Goal: Complete application form: Complete application form

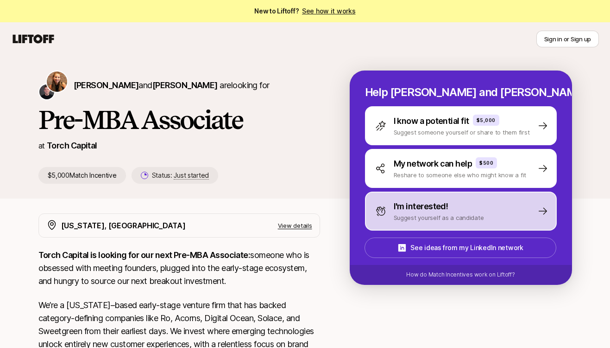
click at [431, 213] on p "Suggest yourself as a candidate" at bounding box center [439, 217] width 90 height 9
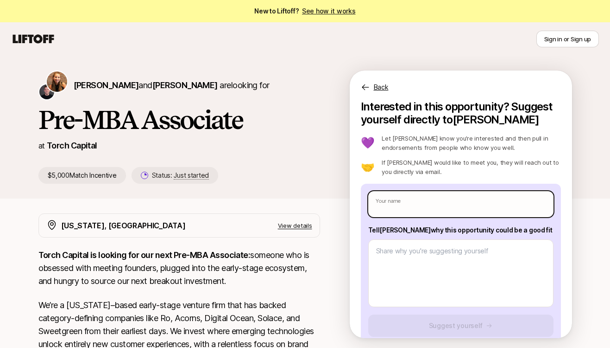
click at [381, 210] on input "text" at bounding box center [460, 204] width 185 height 26
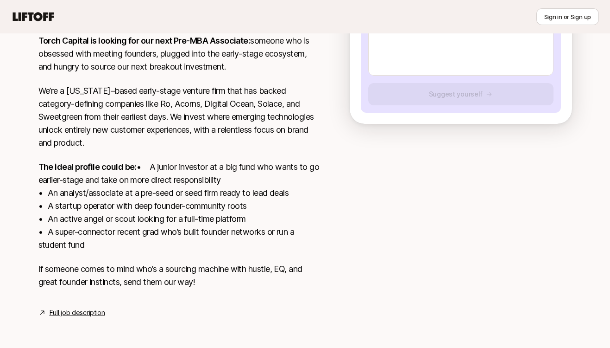
scroll to position [227, 0]
click at [186, 195] on p "The ideal profile could be: • A junior investor at a big fund who wants to go e…" at bounding box center [179, 205] width 282 height 91
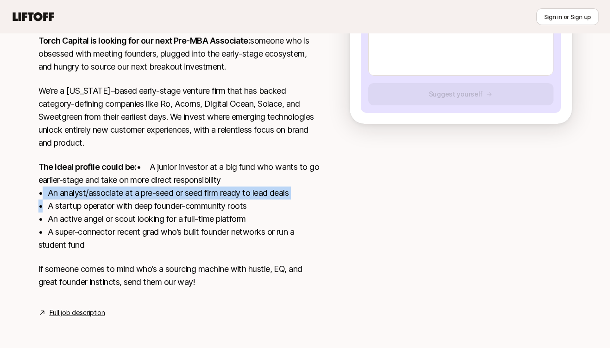
click at [186, 195] on p "The ideal profile could be: • A junior investor at a big fund who wants to go e…" at bounding box center [179, 205] width 282 height 91
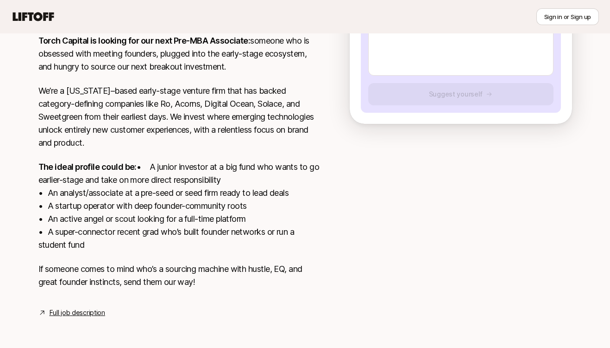
click at [186, 204] on p "The ideal profile could be: • A junior investor at a big fund who wants to go e…" at bounding box center [179, 205] width 282 height 91
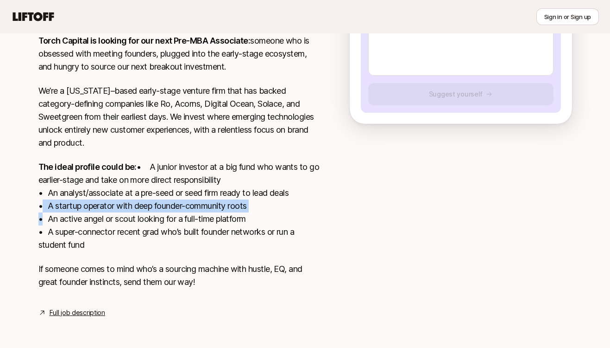
click at [186, 204] on p "The ideal profile could be: • A junior investor at a big fund who wants to go e…" at bounding box center [179, 205] width 282 height 91
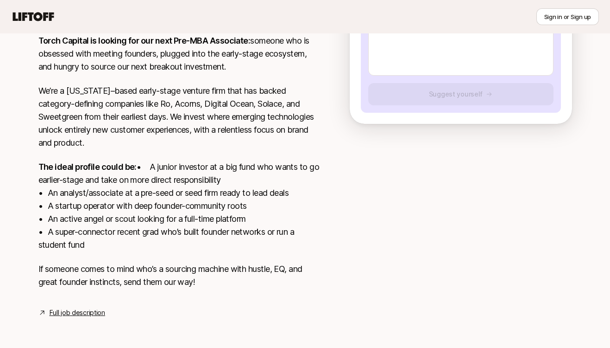
click at [187, 222] on p "The ideal profile could be: • A junior investor at a big fund who wants to go e…" at bounding box center [179, 205] width 282 height 91
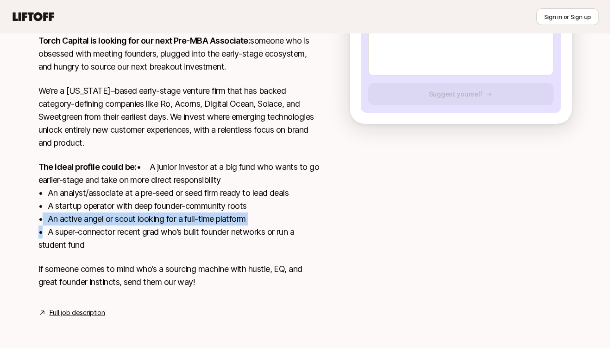
click at [187, 222] on p "The ideal profile could be: • A junior investor at a big fund who wants to go e…" at bounding box center [179, 205] width 282 height 91
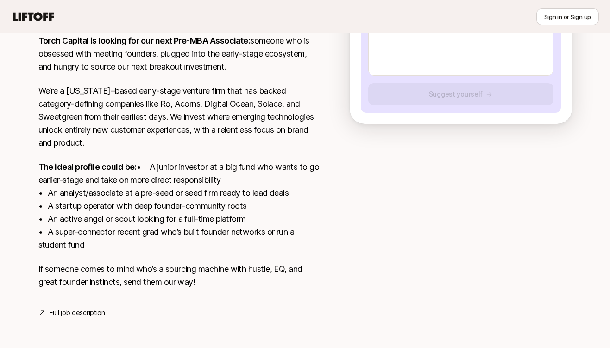
click at [187, 229] on p "The ideal profile could be: • A junior investor at a big fund who wants to go e…" at bounding box center [179, 205] width 282 height 91
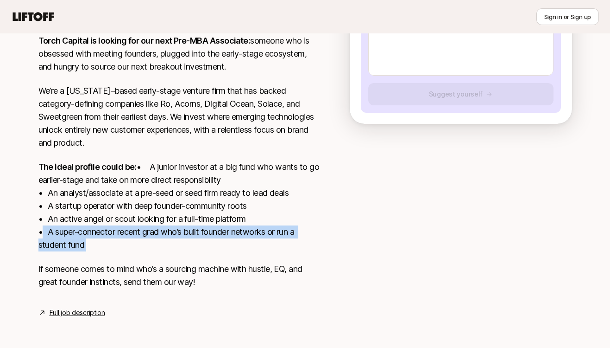
click at [187, 229] on p "The ideal profile could be: • A junior investor at a big fund who wants to go e…" at bounding box center [179, 205] width 282 height 91
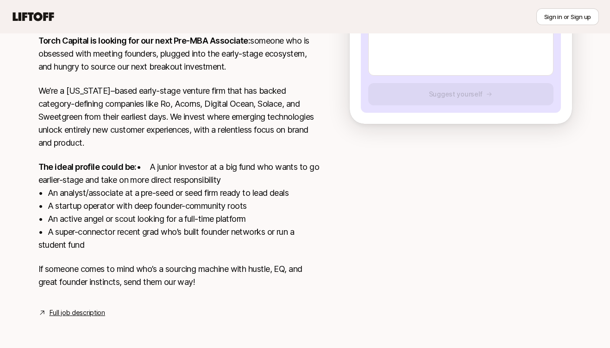
click at [218, 233] on p "The ideal profile could be: • A junior investor at a big fund who wants to go e…" at bounding box center [179, 205] width 282 height 91
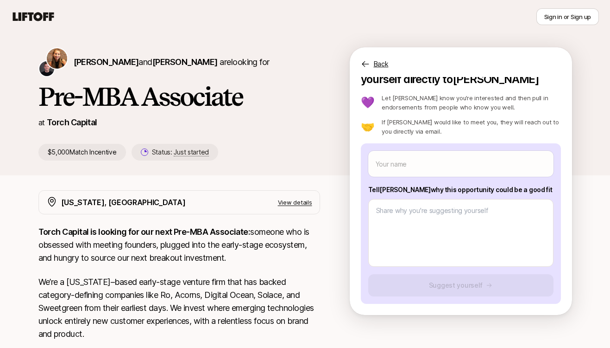
scroll to position [0, 0]
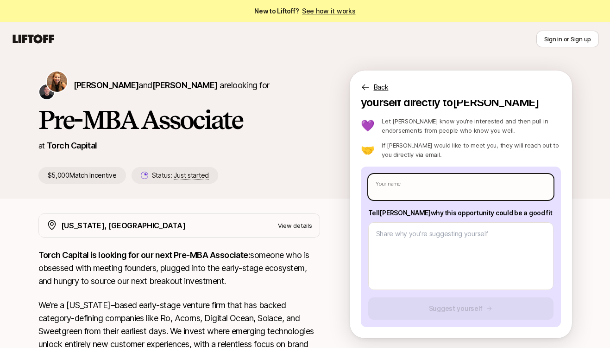
click at [407, 189] on input "text" at bounding box center [460, 187] width 185 height 26
type textarea "x"
type input "K"
type textarea "x"
type input "Ke"
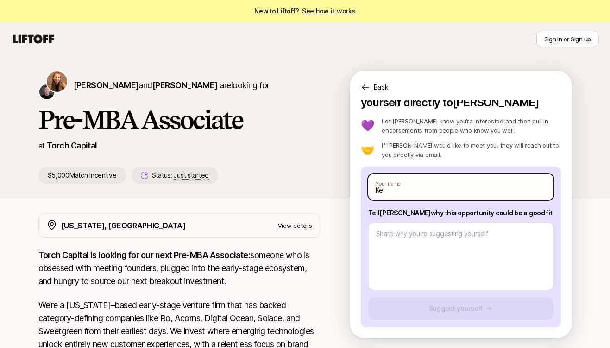
type textarea "x"
type input "Kevi"
type textarea "x"
type input "[PERSON_NAME]"
type textarea "x"
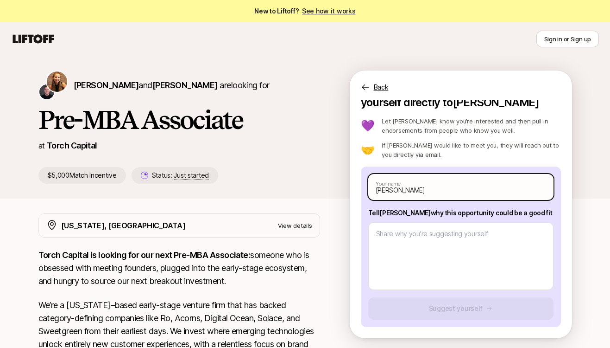
type input "[PERSON_NAME]"
type textarea "x"
type input "[PERSON_NAME]"
type textarea "x"
type input "[PERSON_NAME]"
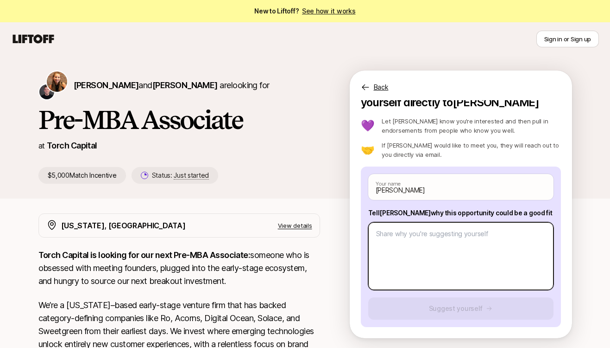
click at [411, 241] on textarea at bounding box center [460, 256] width 185 height 68
paste textarea "My name’s [PERSON_NAME], and I’m fresh off my Fulbright fellowship in [GEOGRAPH…"
type textarea "x"
type textarea "My name’s [PERSON_NAME], and I’m fresh off my Fulbright fellowship in [GEOGRAPH…"
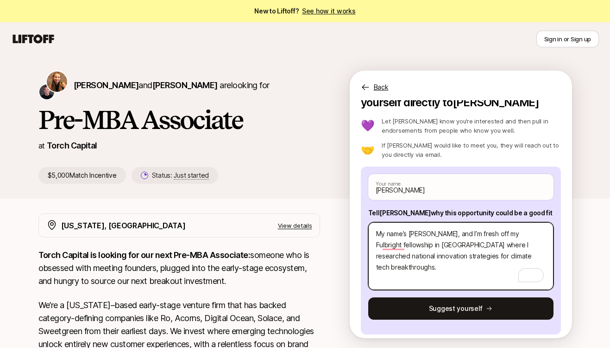
click at [377, 233] on textarea "My name’s [PERSON_NAME], and I’m fresh off my Fulbright fellowship in [GEOGRAPH…" at bounding box center [460, 256] width 185 height 68
type textarea "x"
type textarea "HMy name’s [PERSON_NAME], and I’m fresh off my Fulbright fellowship in [GEOGRAP…"
type textarea "x"
type textarea "HiMy name’s [PERSON_NAME], and I’m fresh off my Fulbright fellowship in [GEOGRA…"
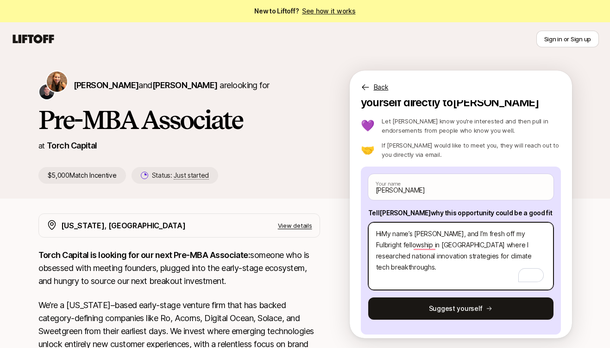
type textarea "x"
type textarea "Hi My name’s [PERSON_NAME], and I’m fresh off my Fulbright fellowship in [GEOGR…"
type textarea "x"
type textarea "Hi KMy name’s [PERSON_NAME], and I’m fresh off my Fulbright fellowship in [GEOG…"
type textarea "x"
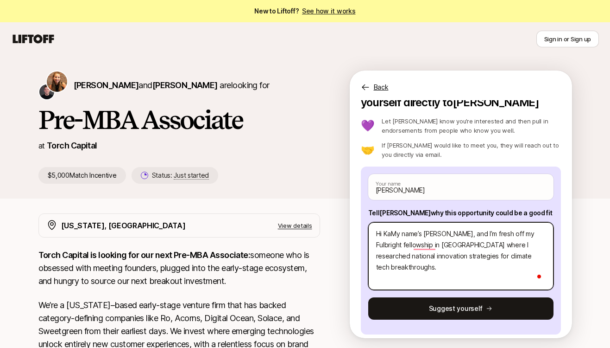
type textarea "Hi KatMy name’s [PERSON_NAME], and I’m fresh off my Fulbright fellowship in [GE…"
type textarea "x"
type textarea "Hi [PERSON_NAME] name’s [PERSON_NAME], and I’m fresh off my Fulbright fellowshi…"
type textarea "x"
type textarea "Hi [PERSON_NAME] name’s [PERSON_NAME], and I’m fresh off my Fulbright fellowshi…"
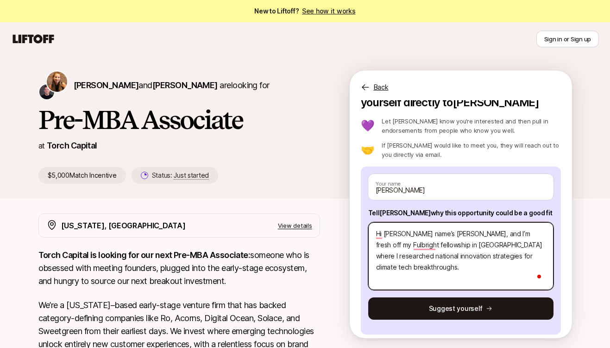
type textarea "x"
type textarea "Hi [PERSON_NAME]!My name’s [PERSON_NAME], and I’m fresh off my Fulbright fellow…"
type textarea "x"
type textarea "Hi [PERSON_NAME]! My name’s [PERSON_NAME], and I’m fresh off my Fulbright fello…"
click at [540, 254] on textarea "Hi [PERSON_NAME]! My name’s [PERSON_NAME], and I’m fresh off my Fulbright fello…" at bounding box center [460, 256] width 185 height 68
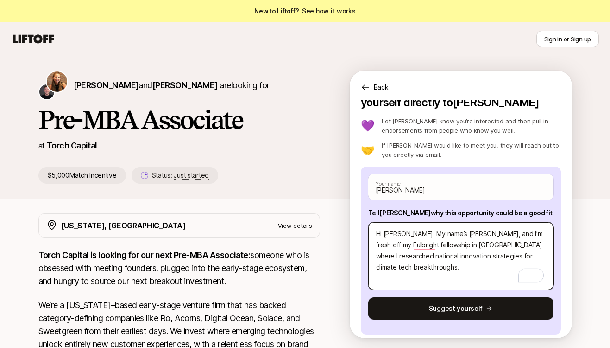
type textarea "x"
type textarea "Hi [PERSON_NAME]! My name’s [PERSON_NAME], and I’m fresh off my Fulbright fello…"
type textarea "x"
type textarea "Hi [PERSON_NAME]! My name’s [PERSON_NAME], and I’m fresh off my Fulbright fello…"
type textarea "x"
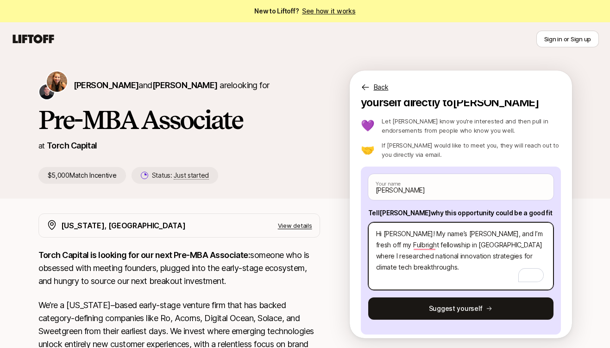
type textarea "Hi [PERSON_NAME]! My name’s [PERSON_NAME], and I’m fresh off my Fulbright fello…"
paste textarea "I’m reaching out because I’d love to help you build the"
type textarea "x"
type textarea "Hi [PERSON_NAME]! My name’s [PERSON_NAME], and I’m fresh off my Fulbright fello…"
click at [534, 254] on textarea "Hi [PERSON_NAME]! My name’s [PERSON_NAME], and I’m fresh off my Fulbright fello…" at bounding box center [460, 256] width 185 height 68
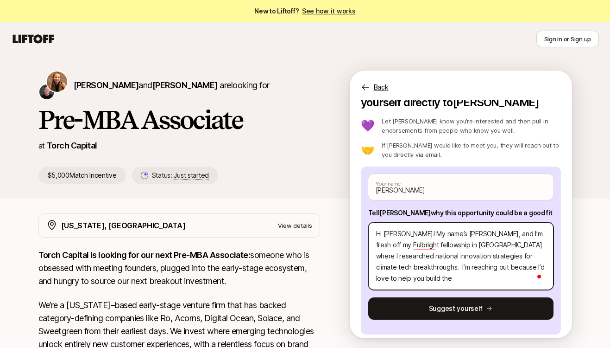
type textarea "x"
type textarea "Hi [PERSON_NAME]! My name’s [PERSON_NAME], and I’m fresh off my Fulbright fello…"
type textarea "x"
type textarea "Hi [PERSON_NAME]! My name’s [PERSON_NAME], and I’m fresh off my Fulbright fello…"
type textarea "x"
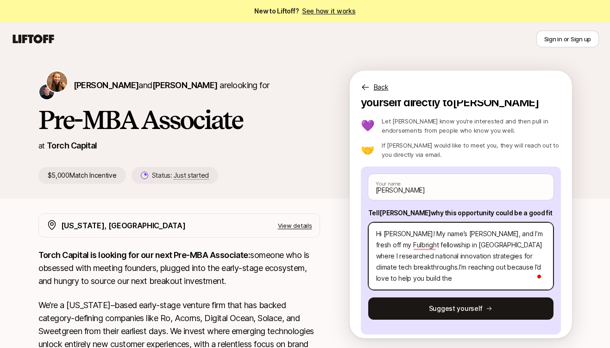
type textarea "Hi [PERSON_NAME]! My name’s [PERSON_NAME], and I’m fresh off my Fulbright fello…"
click at [522, 264] on textarea "Hi [PERSON_NAME]! My name’s [PERSON_NAME], and I’m fresh off my Fulbright fello…" at bounding box center [460, 256] width 185 height 68
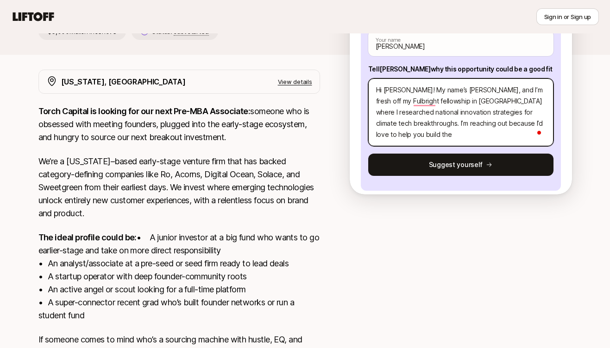
scroll to position [141, 0]
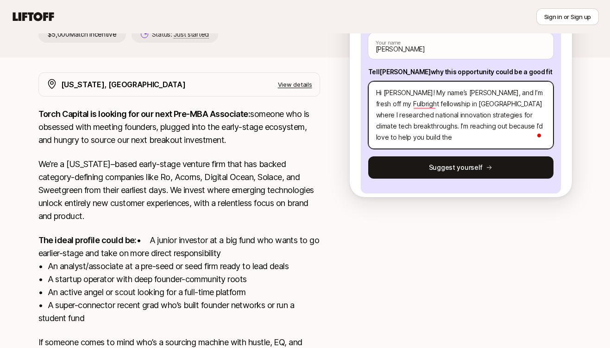
type textarea "x"
type textarea "Hi [PERSON_NAME]! My name’s [PERSON_NAME], and I’m fresh off my Fulbright fello…"
type textarea "x"
type textarea "Hi [PERSON_NAME]! My name’s [PERSON_NAME], and I’m fresh off my Fulbright fello…"
type textarea "x"
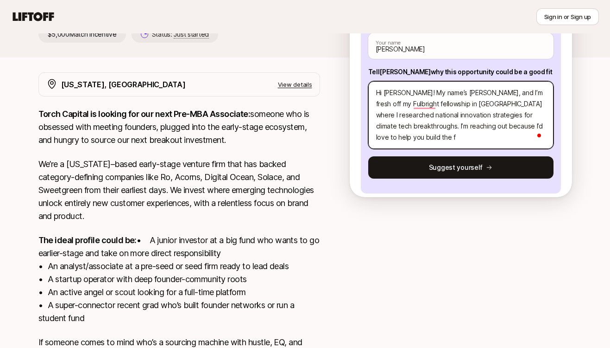
type textarea "Hi [PERSON_NAME]! My name’s [PERSON_NAME], and I’m fresh off my Fulbright fello…"
type textarea "x"
type textarea "Hi [PERSON_NAME]! My name’s [PERSON_NAME], and I’m fresh off my Fulbright fello…"
type textarea "x"
type textarea "Hi [PERSON_NAME]! My name’s [PERSON_NAME], and I’m fresh off my Fulbright fello…"
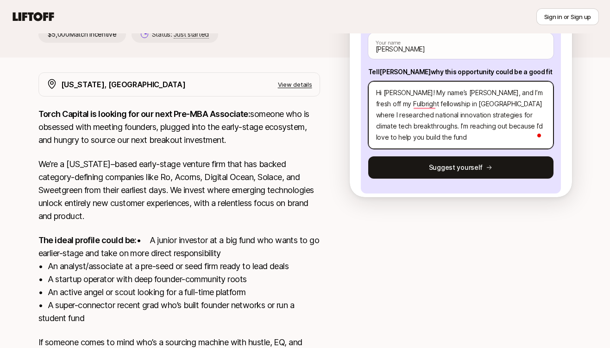
type textarea "x"
type textarea "Hi [PERSON_NAME]! My name’s [PERSON_NAME], and I’m fresh off my Fulbright fello…"
type textarea "x"
type textarea "Hi [PERSON_NAME]! My name’s [PERSON_NAME], and I’m fresh off my Fulbright fello…"
type textarea "x"
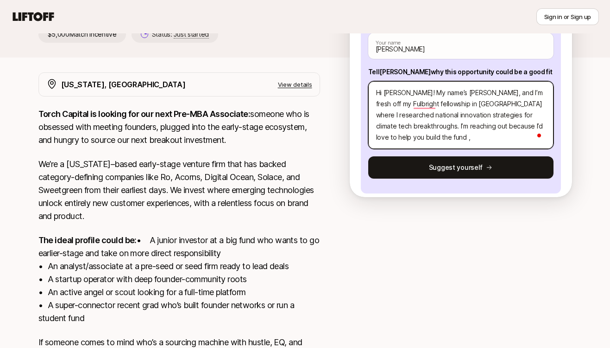
type textarea "Hi [PERSON_NAME]! My name’s [PERSON_NAME], and I’m fresh off my Fulbright fello…"
type textarea "x"
type textarea "Hi [PERSON_NAME]! My name’s [PERSON_NAME], and I’m fresh off my Fulbright fello…"
type textarea "x"
type textarea "Hi [PERSON_NAME]! My name’s [PERSON_NAME], and I’m fresh off my Fulbright fello…"
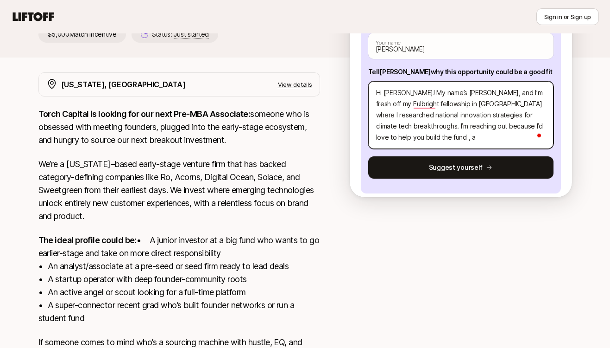
type textarea "x"
type textarea "Hi [PERSON_NAME]! My name’s [PERSON_NAME], and I’m fresh off my Fulbright fello…"
type textarea "x"
type textarea "Hi [PERSON_NAME]! My name’s [PERSON_NAME], and I’m fresh off my Fulbright fello…"
type textarea "x"
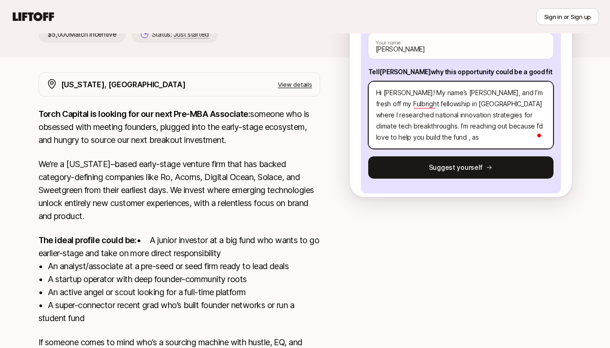
type textarea "Hi [PERSON_NAME]! My name’s [PERSON_NAME], and I’m fresh off my Fulbright fello…"
type textarea "x"
type textarea "Hi [PERSON_NAME]! My name’s [PERSON_NAME], and I’m fresh off my Fulbright fello…"
type textarea "x"
type textarea "Hi [PERSON_NAME]! My name’s [PERSON_NAME], and I’m fresh off my Fulbright fello…"
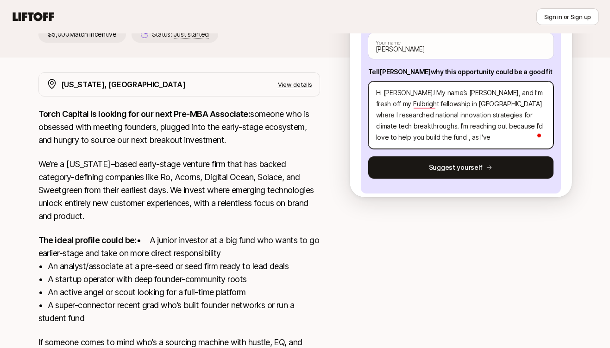
type textarea "x"
type textarea "Hi [PERSON_NAME]! My name’s [PERSON_NAME], and I’m fresh off my Fulbright fello…"
type textarea "x"
type textarea "Hi [PERSON_NAME]! My name’s [PERSON_NAME], and I’m fresh off my Fulbright fello…"
type textarea "x"
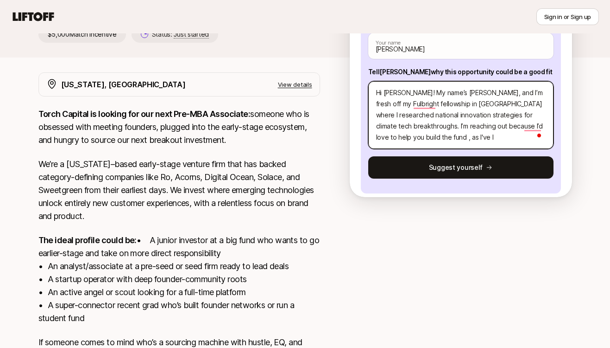
type textarea "Hi [PERSON_NAME]! My name’s [PERSON_NAME], and I’m fresh off my Fulbright fello…"
type textarea "x"
type textarea "Hi [PERSON_NAME]! My name’s [PERSON_NAME], and I’m fresh off my Fulbright fello…"
type textarea "x"
type textarea "Hi [PERSON_NAME]! My name’s [PERSON_NAME], and I’m fresh off my Fulbright fello…"
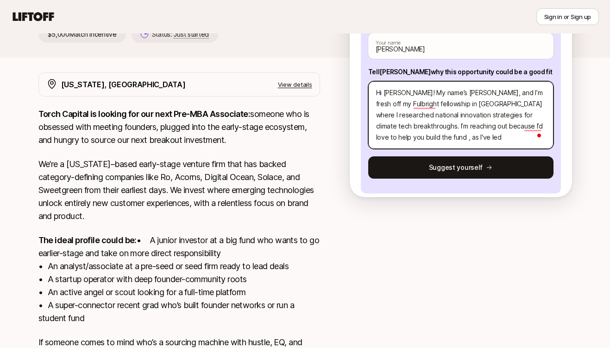
type textarea "x"
type textarea "Hi [PERSON_NAME]! My name’s [PERSON_NAME], and I’m fresh off my Fulbright fello…"
type textarea "x"
type textarea "Hi [PERSON_NAME]! My name’s [PERSON_NAME], and I’m fresh off my Fulbright fello…"
type textarea "x"
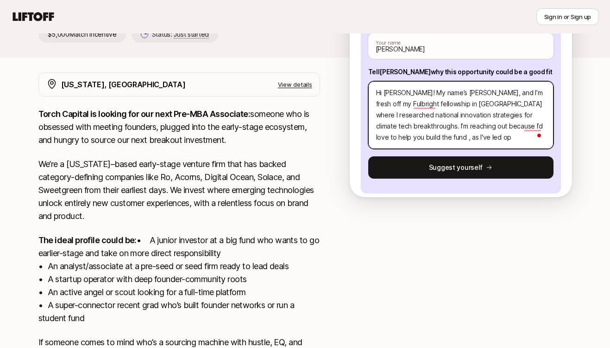
type textarea "Hi [PERSON_NAME]! My name’s [PERSON_NAME], and I’m fresh off my Fulbright fello…"
type textarea "x"
type textarea "Hi [PERSON_NAME]! My name’s [PERSON_NAME], and I’m fresh off my Fulbright fello…"
type textarea "x"
type textarea "Hi [PERSON_NAME]! My name’s [PERSON_NAME], and I’m fresh off my Fulbright fello…"
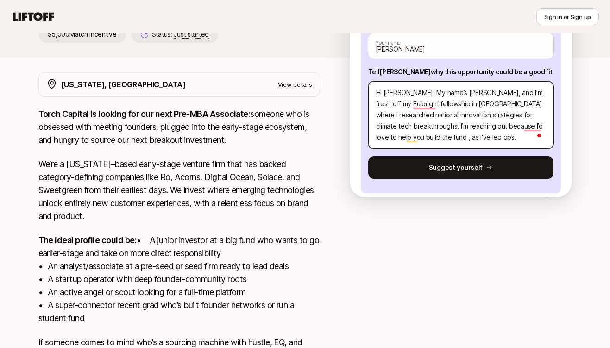
type textarea "x"
type textarea "Hi [PERSON_NAME]! My name’s [PERSON_NAME], and I’m fresh off my Fulbright fello…"
type textarea "x"
type textarea "Hi [PERSON_NAME]! My name’s [PERSON_NAME], and I’m fresh off my Fulbright fello…"
type textarea "x"
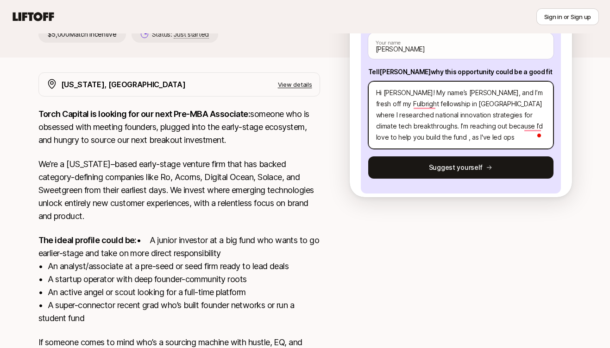
type textarea "Hi [PERSON_NAME]! My name’s [PERSON_NAME], and I’m fresh off my Fulbright fello…"
type textarea "x"
type textarea "Hi [PERSON_NAME]! My name’s [PERSON_NAME], and I’m fresh off my Fulbright fello…"
type textarea "x"
type textarea "Hi [PERSON_NAME]! My name’s [PERSON_NAME], and I’m fresh off my Fulbright fello…"
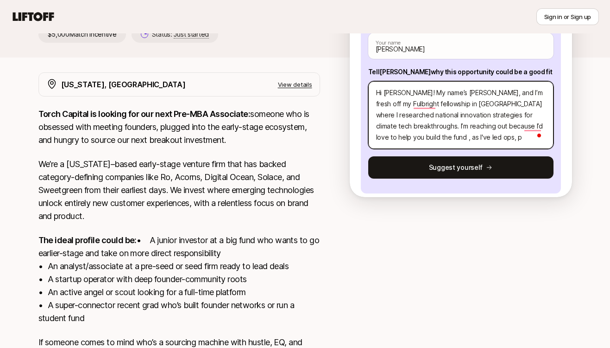
type textarea "x"
type textarea "Hi [PERSON_NAME]! My name’s [PERSON_NAME], and I’m fresh off my Fulbright fello…"
type textarea "x"
type textarea "Hi [PERSON_NAME]! My name’s [PERSON_NAME], and I’m fresh off my Fulbright fello…"
type textarea "x"
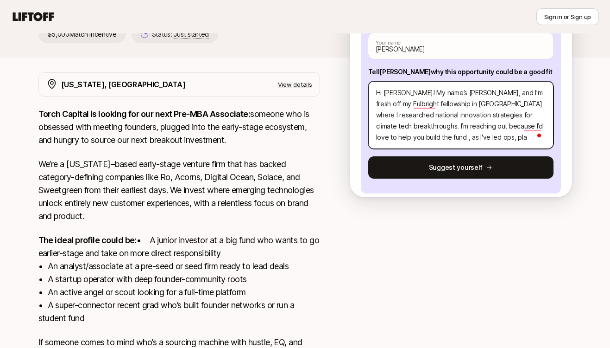
type textarea "Hi [PERSON_NAME]! My name’s [PERSON_NAME], and I’m fresh off my Fulbright fello…"
type textarea "x"
type textarea "Hi [PERSON_NAME]! My name’s [PERSON_NAME], and I’m fresh off my Fulbright fello…"
type textarea "x"
type textarea "Hi [PERSON_NAME]! My name’s [PERSON_NAME], and I’m fresh off my Fulbright fello…"
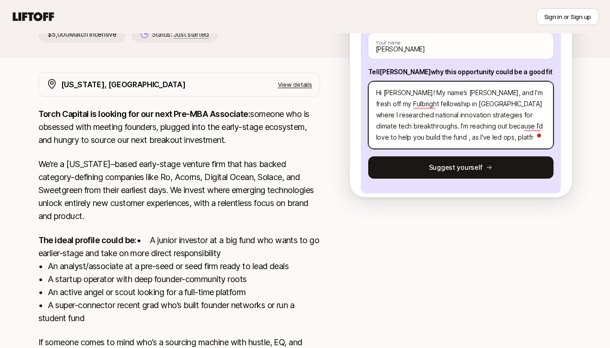
type textarea "x"
type textarea "Hi [PERSON_NAME]! My name’s [PERSON_NAME], and I’m fresh off my Fulbright fello…"
type textarea "x"
type textarea "Hi [PERSON_NAME]! My name’s [PERSON_NAME], and I’m fresh off my Fulbright fello…"
type textarea "x"
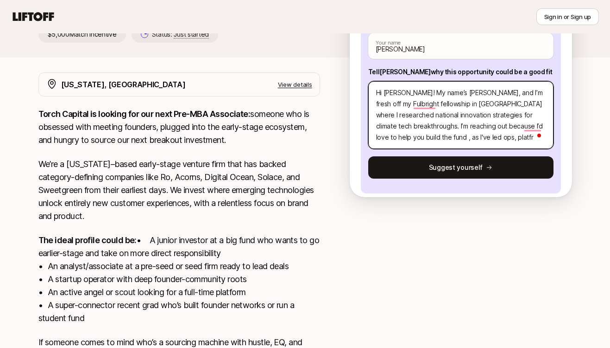
type textarea "Hi [PERSON_NAME]! My name’s [PERSON_NAME], and I’m fresh off my Fulbright fello…"
type textarea "x"
type textarea "Hi [PERSON_NAME]! My name’s [PERSON_NAME], and I’m fresh off my Fulbright fello…"
type textarea "x"
type textarea "Hi [PERSON_NAME]! My name’s [PERSON_NAME], and I’m fresh off my Fulbright fello…"
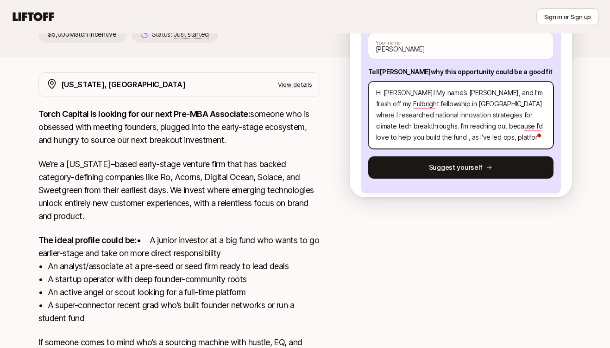
type textarea "x"
type textarea "Hi [PERSON_NAME]! My name’s [PERSON_NAME], and I’m fresh off my Fulbright fello…"
type textarea "x"
type textarea "Hi [PERSON_NAME]! My name’s [PERSON_NAME], and I’m fresh off my Fulbright fello…"
type textarea "x"
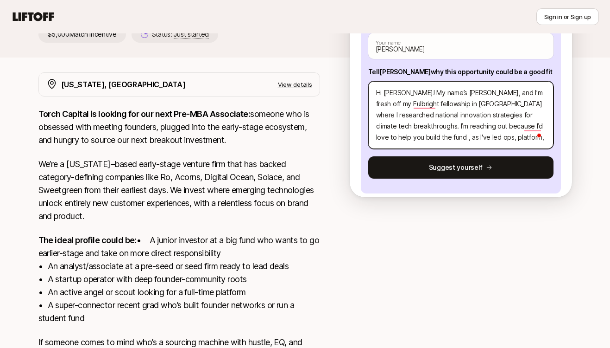
type textarea "Hi [PERSON_NAME]! My name’s [PERSON_NAME], and I’m fresh off my Fulbright fello…"
type textarea "x"
type textarea "Hi [PERSON_NAME]! My name’s [PERSON_NAME], and I’m fresh off my Fulbright fello…"
type textarea "x"
type textarea "Hi [PERSON_NAME]! My name’s [PERSON_NAME], and I’m fresh off my Fulbright fello…"
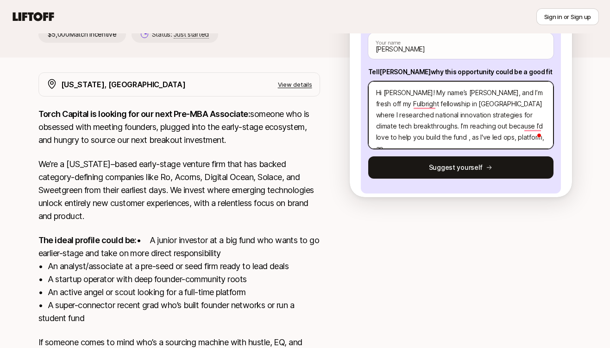
type textarea "x"
type textarea "Hi [PERSON_NAME]! My name’s [PERSON_NAME], and I’m fresh off my Fulbright fello…"
type textarea "x"
type textarea "Hi [PERSON_NAME]! My name’s [PERSON_NAME], and I’m fresh off my Fulbright fello…"
type textarea "x"
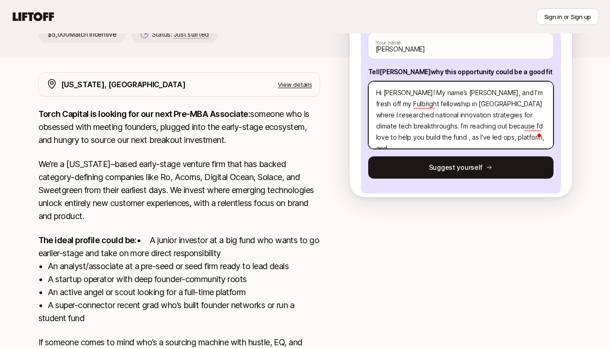
type textarea "Hi [PERSON_NAME]! My name’s [PERSON_NAME], and I’m fresh off my Fulbright fello…"
type textarea "x"
type textarea "Hi [PERSON_NAME]! My name’s [PERSON_NAME], and I’m fresh off my Fulbright fello…"
type textarea "x"
type textarea "Hi [PERSON_NAME]! My name’s [PERSON_NAME], and I’m fresh off my Fulbright fello…"
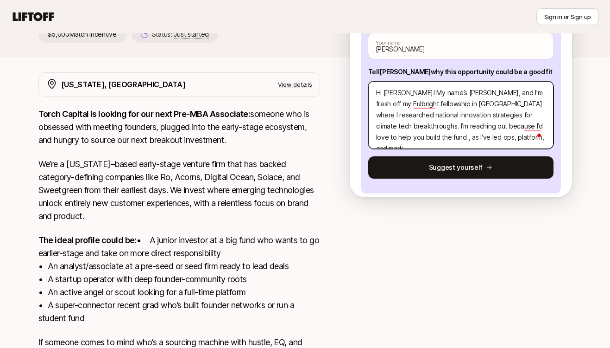
type textarea "x"
type textarea "Hi [PERSON_NAME]! My name’s [PERSON_NAME], and I’m fresh off my Fulbright fello…"
type textarea "x"
type textarea "Hi [PERSON_NAME]! My name’s [PERSON_NAME], and I’m fresh off my Fulbright fello…"
type textarea "x"
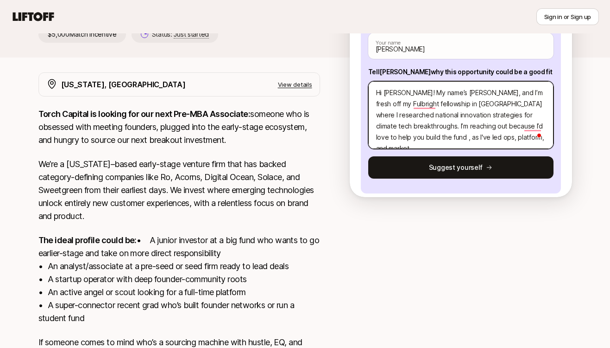
type textarea "Hi [PERSON_NAME]! My name’s [PERSON_NAME], and I’m fresh off my Fulbright fello…"
type textarea "x"
type textarea "Hi [PERSON_NAME]! My name’s [PERSON_NAME], and I’m fresh off my Fulbright fello…"
type textarea "x"
type textarea "Hi [PERSON_NAME]! My name’s [PERSON_NAME], and I’m fresh off my Fulbright fello…"
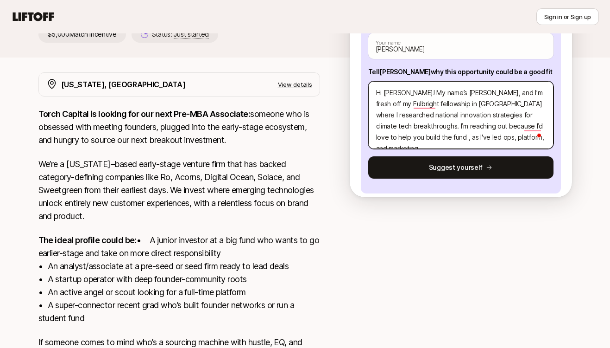
type textarea "x"
type textarea "Hi [PERSON_NAME]! My name’s [PERSON_NAME], and I’m fresh off my Fulbright fello…"
type textarea "x"
type textarea "Hi [PERSON_NAME]! My name’s [PERSON_NAME], and I’m fresh off my Fulbright fello…"
type textarea "x"
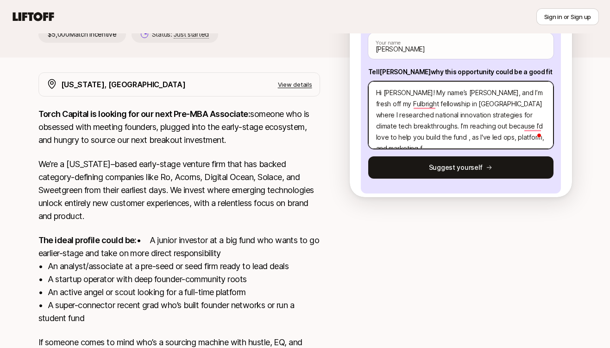
type textarea "Hi [PERSON_NAME]! My name’s [PERSON_NAME], and I’m fresh off my Fulbright fello…"
type textarea "x"
type textarea "Hi [PERSON_NAME]! My name’s [PERSON_NAME], and I’m fresh off my Fulbright fello…"
type textarea "x"
type textarea "Hi [PERSON_NAME]! My name’s [PERSON_NAME], and I’m fresh off my Fulbright fello…"
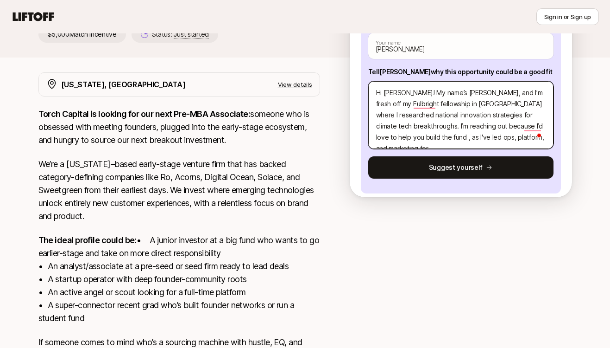
type textarea "x"
type textarea "Hi [PERSON_NAME]! My name’s [PERSON_NAME], and I’m fresh off my Fulbright fello…"
type textarea "x"
type textarea "Hi [PERSON_NAME]! My name’s [PERSON_NAME], and I’m fresh off my Fulbright fello…"
type textarea "x"
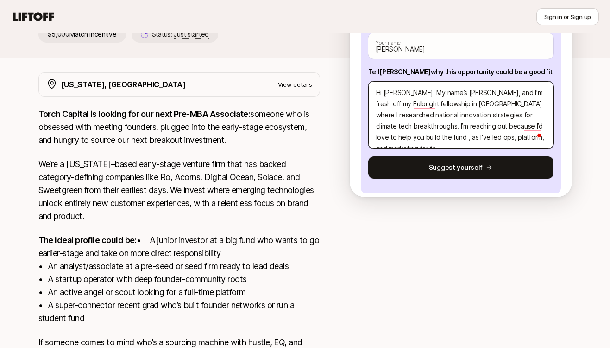
type textarea "Hi [PERSON_NAME]! My name’s [PERSON_NAME], and I’m fresh off my Fulbright fello…"
type textarea "x"
type textarea "Hi [PERSON_NAME]! My name’s [PERSON_NAME], and I’m fresh off my Fulbright fello…"
type textarea "x"
type textarea "Hi [PERSON_NAME]! My name’s [PERSON_NAME], and I’m fresh off my Fulbright fello…"
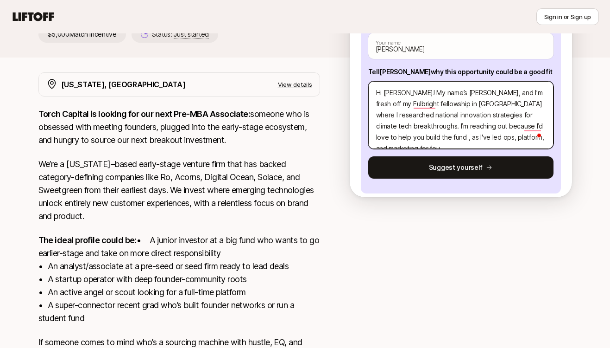
type textarea "x"
type textarea "Hi [PERSON_NAME]! My name’s [PERSON_NAME], and I’m fresh off my Fulbright fello…"
type textarea "x"
type textarea "Hi [PERSON_NAME]! My name’s [PERSON_NAME], and I’m fresh off my Fulbright fello…"
type textarea "x"
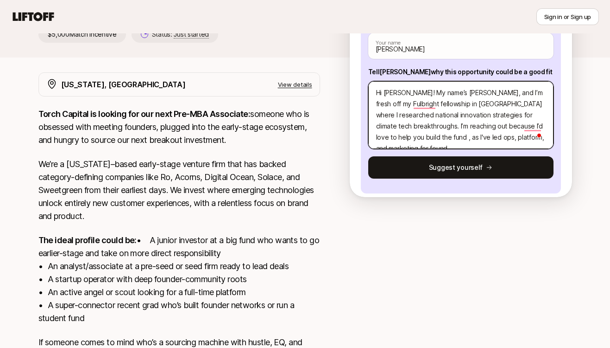
type textarea "Hi [PERSON_NAME]! My name’s [PERSON_NAME], and I’m fresh off my Fulbright fello…"
type textarea "x"
type textarea "Hi [PERSON_NAME]! My name’s [PERSON_NAME], and I’m fresh off my Fulbright fello…"
type textarea "x"
type textarea "Hi [PERSON_NAME]! My name’s [PERSON_NAME], and I’m fresh off my Fulbright fello…"
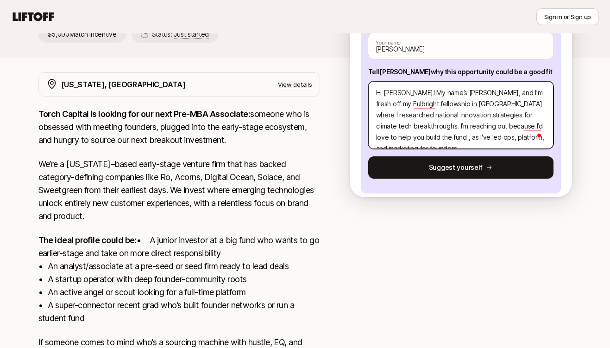
type textarea "x"
type textarea "Hi [PERSON_NAME]! My name’s [PERSON_NAME], and I’m fresh off my Fulbright fello…"
type textarea "x"
type textarea "Hi [PERSON_NAME]! My name’s [PERSON_NAME], and I’m fresh off my Fulbright fello…"
type textarea "x"
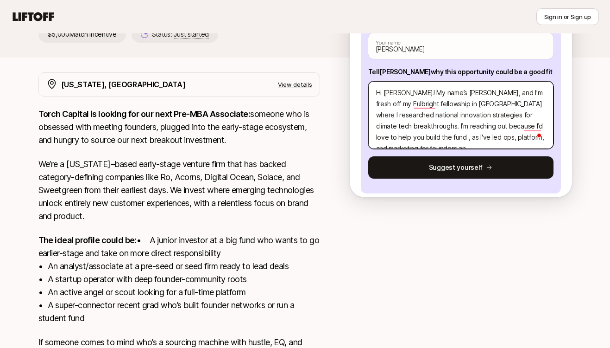
type textarea "Hi [PERSON_NAME]! My name’s [PERSON_NAME], and I’m fresh off my Fulbright fello…"
type textarea "x"
type textarea "Hi [PERSON_NAME]! My name’s [PERSON_NAME], and I’m fresh off my Fulbright fello…"
type textarea "x"
type textarea "Hi [PERSON_NAME]! My name’s [PERSON_NAME], and I’m fresh off my Fulbright fello…"
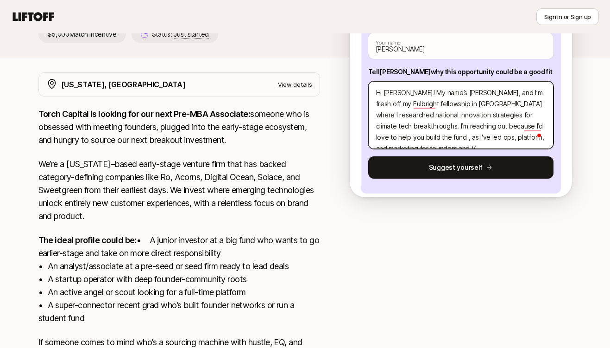
scroll to position [11, 0]
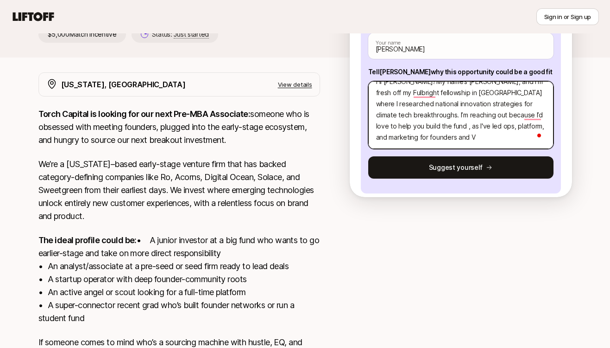
type textarea "x"
type textarea "Hi [PERSON_NAME]! My name’s [PERSON_NAME], and I’m fresh off my Fulbright fello…"
paste textarea "Additional notes on my background: Twice early hire for Silicon Valley impact f…"
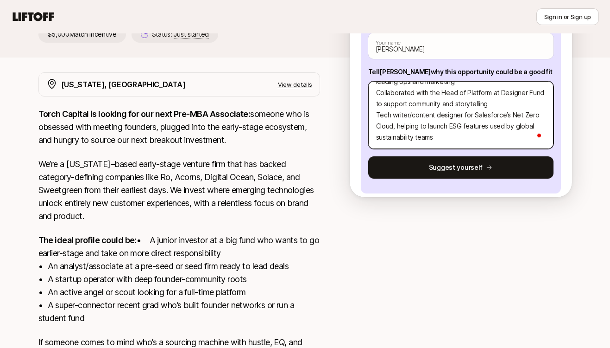
scroll to position [0, 0]
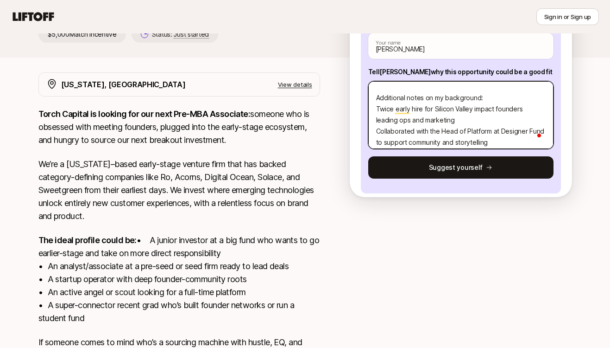
click at [376, 109] on textarea "Hi [PERSON_NAME]! My name’s [PERSON_NAME], and I’m fresh off my Fulbright fello…" at bounding box center [460, 115] width 185 height 68
click at [376, 129] on textarea "Hi [PERSON_NAME]! My name’s [PERSON_NAME], and I’m fresh off my Fulbright fello…" at bounding box center [460, 115] width 185 height 68
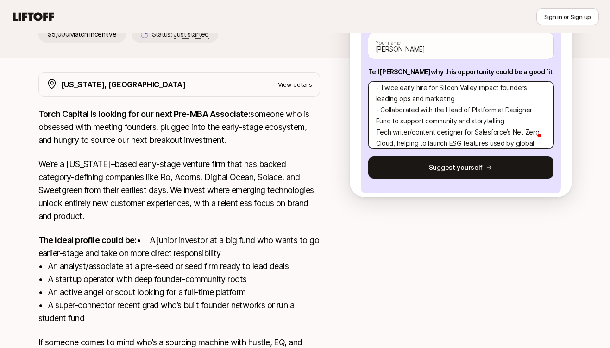
click at [376, 132] on textarea "Hi [PERSON_NAME]! My name’s [PERSON_NAME], and I’m fresh off my Fulbright fello…" at bounding box center [460, 115] width 185 height 68
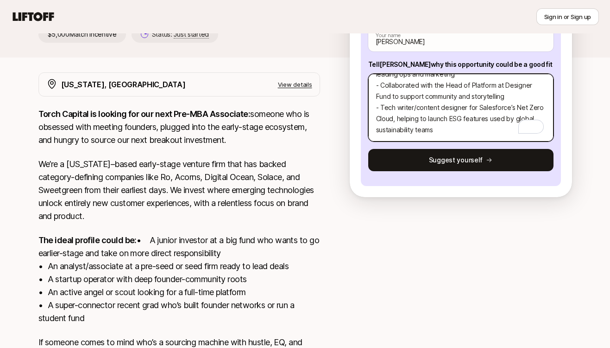
click at [432, 123] on textarea "Hi [PERSON_NAME]! My name’s [PERSON_NAME], and I’m fresh off my Fulbright fello…" at bounding box center [460, 108] width 185 height 68
paste textarea "I wear many hats and thrive in supporting high-impact founder communities, from…"
paste textarea "Let me know if you’d be open to chatting!"
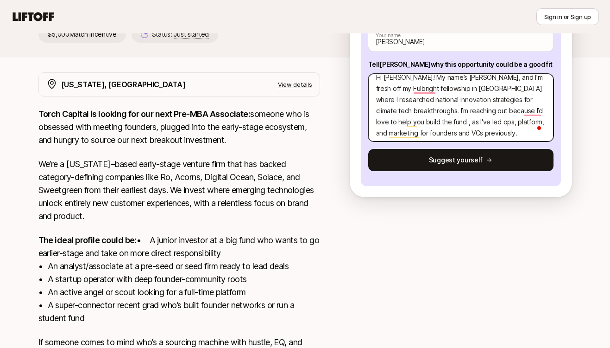
click at [453, 121] on textarea "Hi [PERSON_NAME]! My name’s [PERSON_NAME], and I’m fresh off my Fulbright fello…" at bounding box center [460, 108] width 185 height 68
click at [470, 121] on textarea "Hi [PERSON_NAME]! My name’s [PERSON_NAME], and I’m fresh off my Fulbright fello…" at bounding box center [460, 108] width 185 height 68
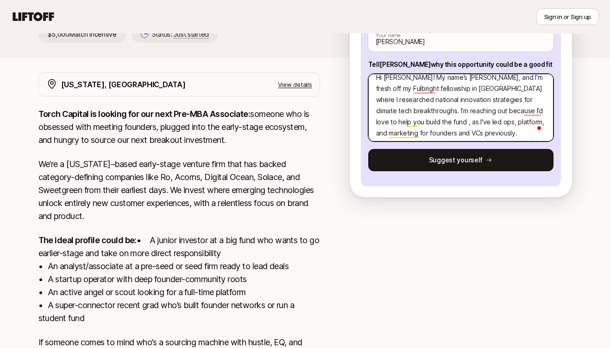
click at [470, 121] on textarea "Hi [PERSON_NAME]! My name’s [PERSON_NAME], and I’m fresh off my Fulbright fello…" at bounding box center [460, 108] width 185 height 68
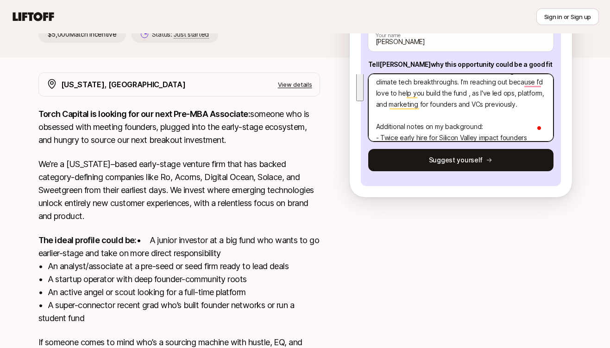
click at [465, 115] on textarea "Hi [PERSON_NAME]! My name’s [PERSON_NAME], and I’m fresh off my Fulbright fello…" at bounding box center [460, 108] width 185 height 68
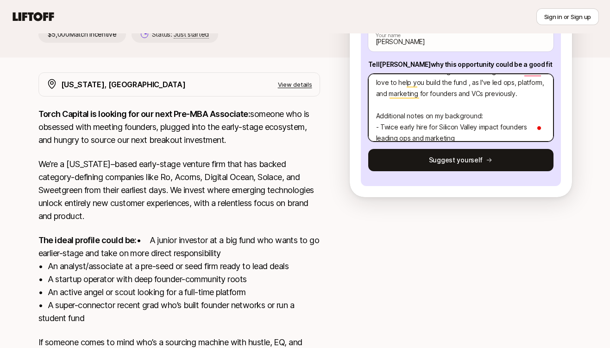
click at [465, 115] on textarea "Hi [PERSON_NAME]! My name’s [PERSON_NAME], and I’m fresh off my Fulbright fello…" at bounding box center [460, 108] width 185 height 68
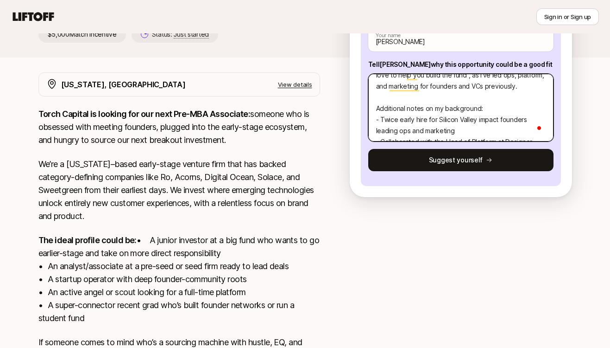
click at [468, 121] on textarea "Hi [PERSON_NAME]! My name’s [PERSON_NAME], and I’m fresh off my Fulbright fello…" at bounding box center [460, 108] width 185 height 68
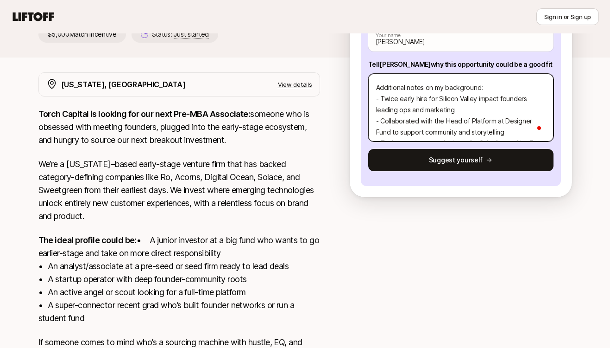
click at [468, 121] on textarea "Hi [PERSON_NAME]! My name’s [PERSON_NAME], and I’m fresh off my Fulbright fello…" at bounding box center [460, 108] width 185 height 68
click at [476, 122] on textarea "Hi [PERSON_NAME]! My name’s [PERSON_NAME], and I’m fresh off my Fulbright fello…" at bounding box center [460, 108] width 185 height 68
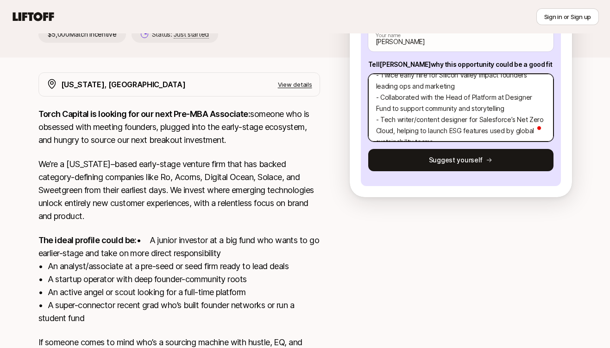
click at [476, 122] on textarea "Hi [PERSON_NAME]! My name’s [PERSON_NAME], and I’m fresh off my Fulbright fello…" at bounding box center [460, 108] width 185 height 68
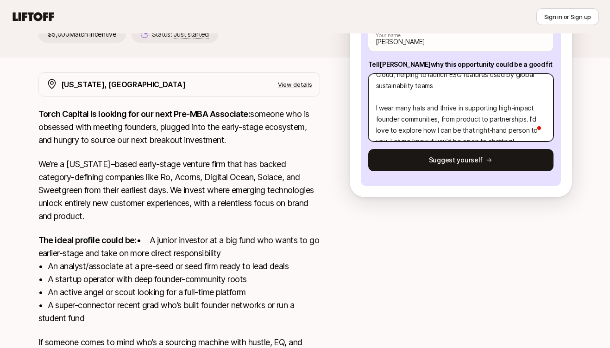
click at [471, 99] on textarea "Hi [PERSON_NAME]! My name’s [PERSON_NAME], and I’m fresh off my Fulbright fello…" at bounding box center [460, 108] width 185 height 68
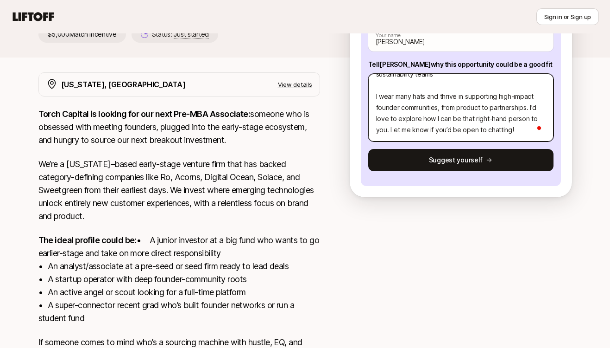
click at [471, 99] on textarea "Hi [PERSON_NAME]! My name’s [PERSON_NAME], and I’m fresh off my Fulbright fello…" at bounding box center [460, 108] width 185 height 68
click at [477, 118] on textarea "Hi [PERSON_NAME]! My name’s [PERSON_NAME], and I’m fresh off my Fulbright fello…" at bounding box center [460, 108] width 185 height 68
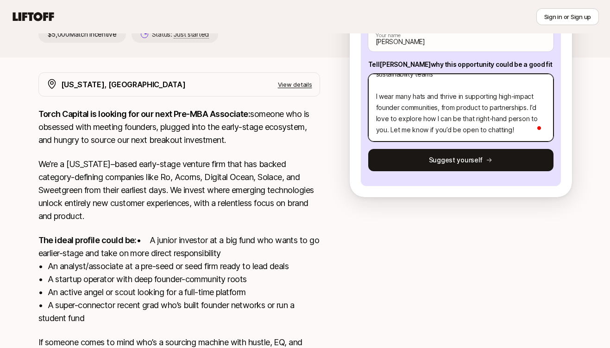
click at [477, 118] on textarea "Hi [PERSON_NAME]! My name’s [PERSON_NAME], and I’m fresh off my Fulbright fello…" at bounding box center [460, 108] width 185 height 68
click at [482, 121] on textarea "Hi [PERSON_NAME]! My name’s [PERSON_NAME], and I’m fresh off my Fulbright fello…" at bounding box center [460, 108] width 185 height 68
click at [481, 128] on textarea "Hi [PERSON_NAME]! My name’s [PERSON_NAME], and I’m fresh off my Fulbright fello…" at bounding box center [460, 108] width 185 height 68
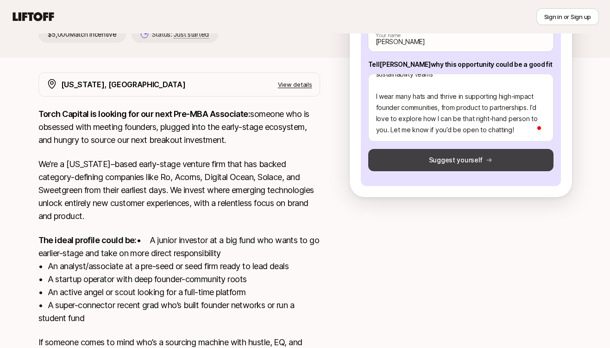
click at [470, 161] on button "Suggest yourself" at bounding box center [460, 160] width 185 height 22
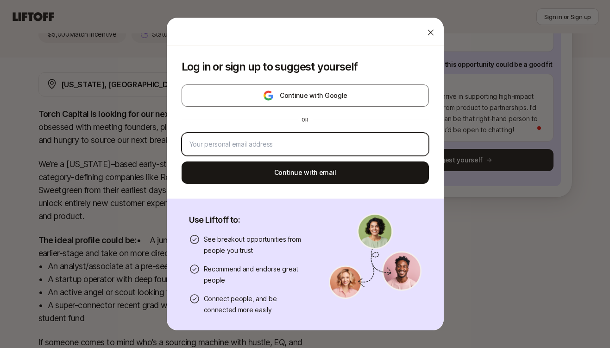
click at [306, 139] on input "email" at bounding box center [306, 144] width 232 height 11
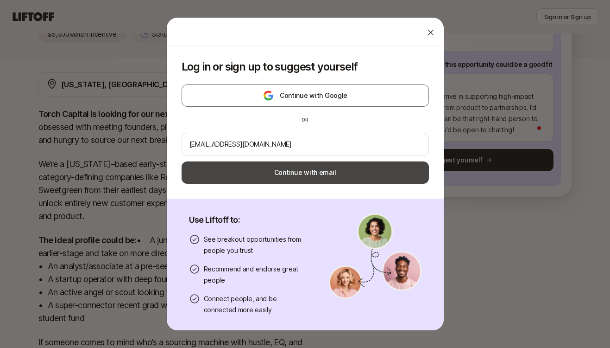
click at [310, 180] on button "Continue with email" at bounding box center [306, 172] width 248 height 22
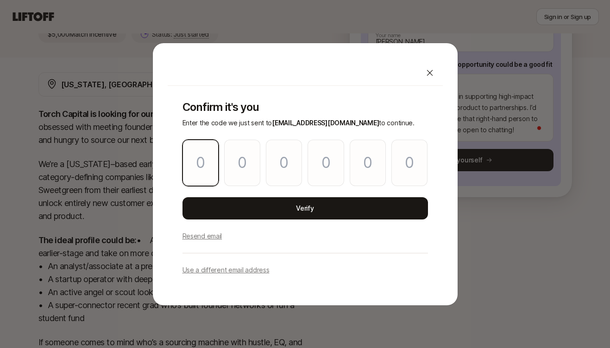
click at [199, 162] on input "Please enter OTP character 1" at bounding box center [201, 163] width 36 height 46
click at [203, 235] on p "Resend email" at bounding box center [203, 235] width 40 height 11
click at [189, 151] on input "Please enter OTP character 1" at bounding box center [201, 163] width 36 height 46
paste input "1"
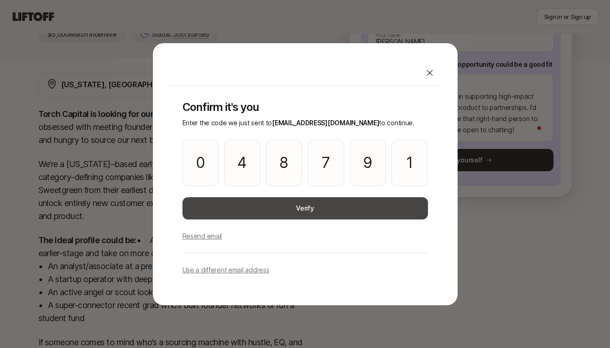
click at [285, 215] on button "Verify" at bounding box center [306, 208] width 246 height 22
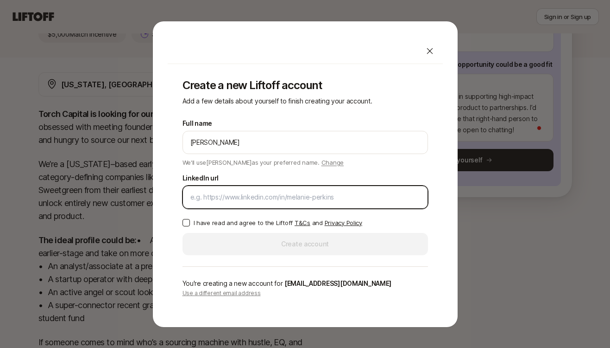
paste input "[URL][DOMAIN_NAME]"
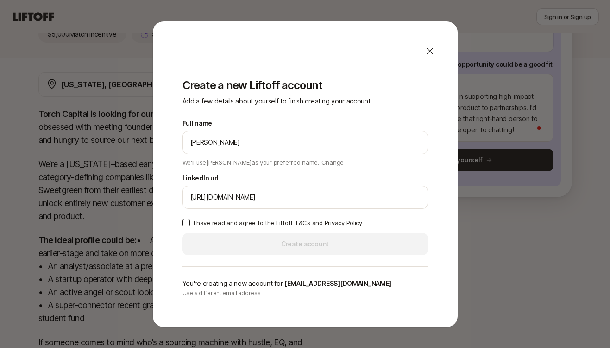
click at [184, 220] on button "I have read and agree to the Liftoff T&Cs and Privacy Policy" at bounding box center [186, 222] width 7 height 7
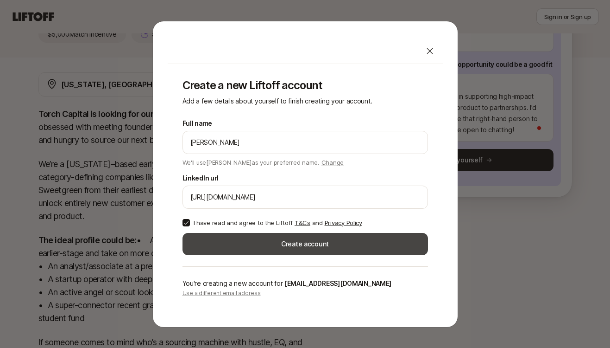
click at [219, 249] on button "Create account" at bounding box center [306, 244] width 246 height 22
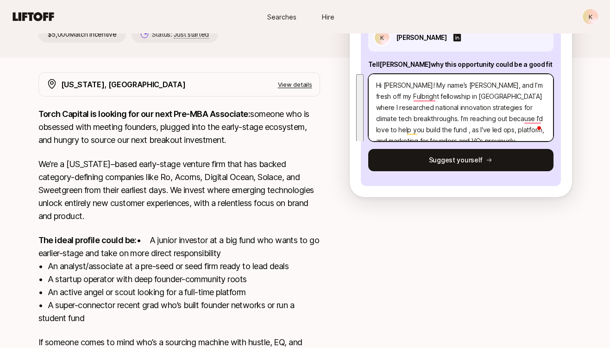
drag, startPoint x: 523, startPoint y: 130, endPoint x: 326, endPoint y: 29, distance: 221.2
click at [326, 29] on div "K Searches Hire Searches Hire K [PERSON_NAME] and [PERSON_NAME] are looking for…" at bounding box center [305, 151] width 610 height 540
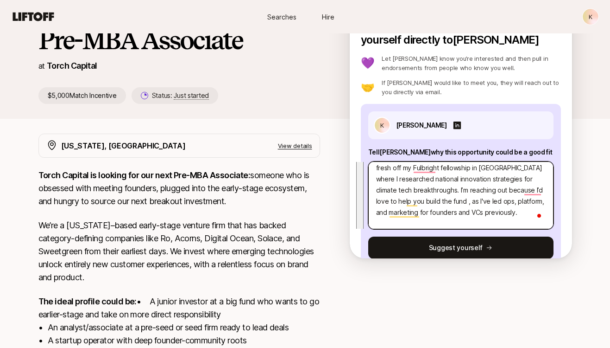
scroll to position [122, 0]
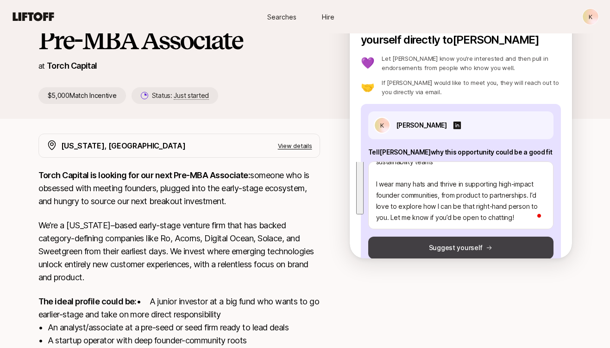
click at [435, 242] on button "Suggest yourself" at bounding box center [460, 247] width 185 height 22
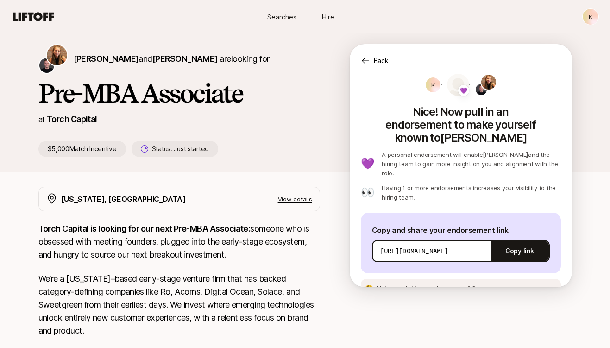
scroll to position [25, 0]
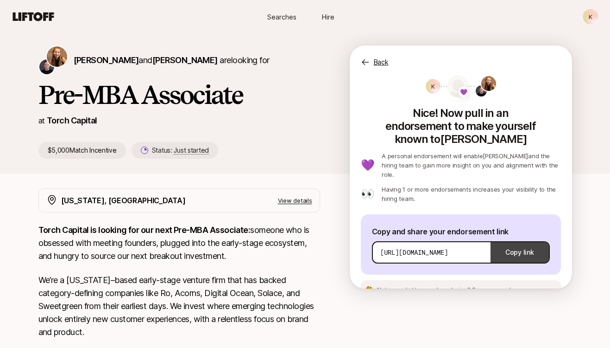
click at [515, 239] on button "Copy link" at bounding box center [520, 252] width 58 height 26
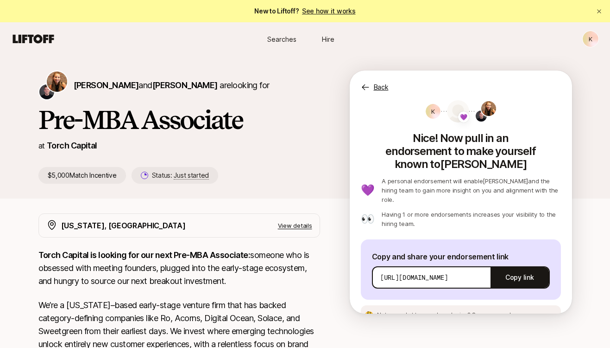
scroll to position [227, 0]
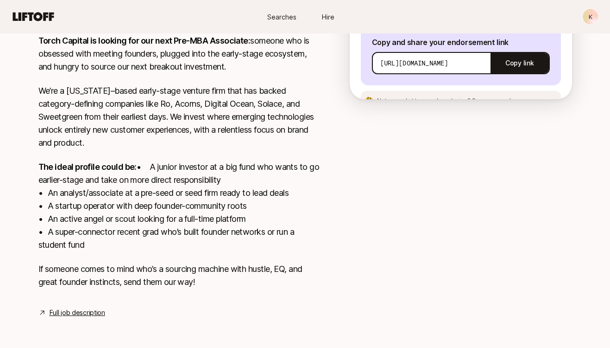
click at [73, 314] on link "Full job description" at bounding box center [78, 312] width 56 height 11
